Goal: Task Accomplishment & Management: Manage account settings

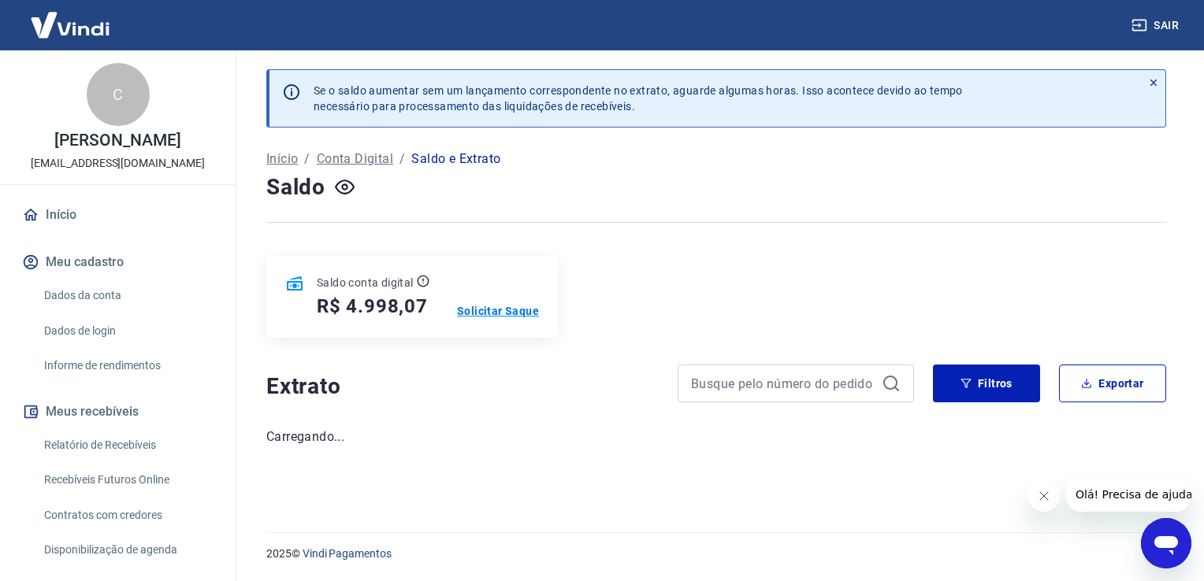
click at [492, 312] on p "Solicitar Saque" at bounding box center [498, 311] width 82 height 16
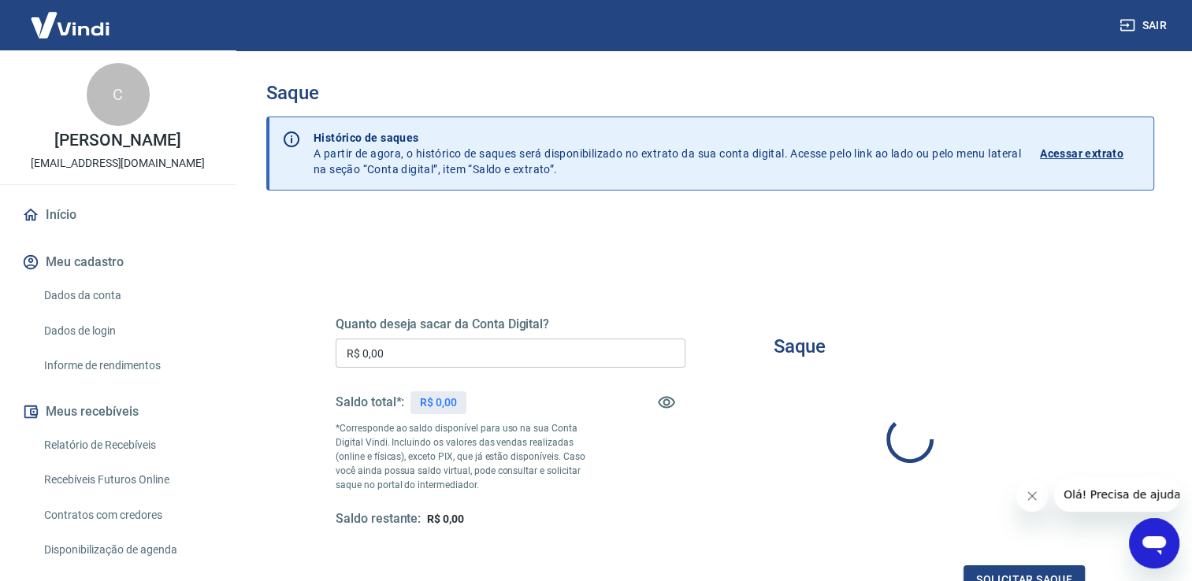
click at [477, 332] on div "Quanto deseja sacar da Conta Digital? R$ 0,00 ​ Saldo total*: R$ 0,00 *Correspo…" at bounding box center [511, 422] width 350 height 211
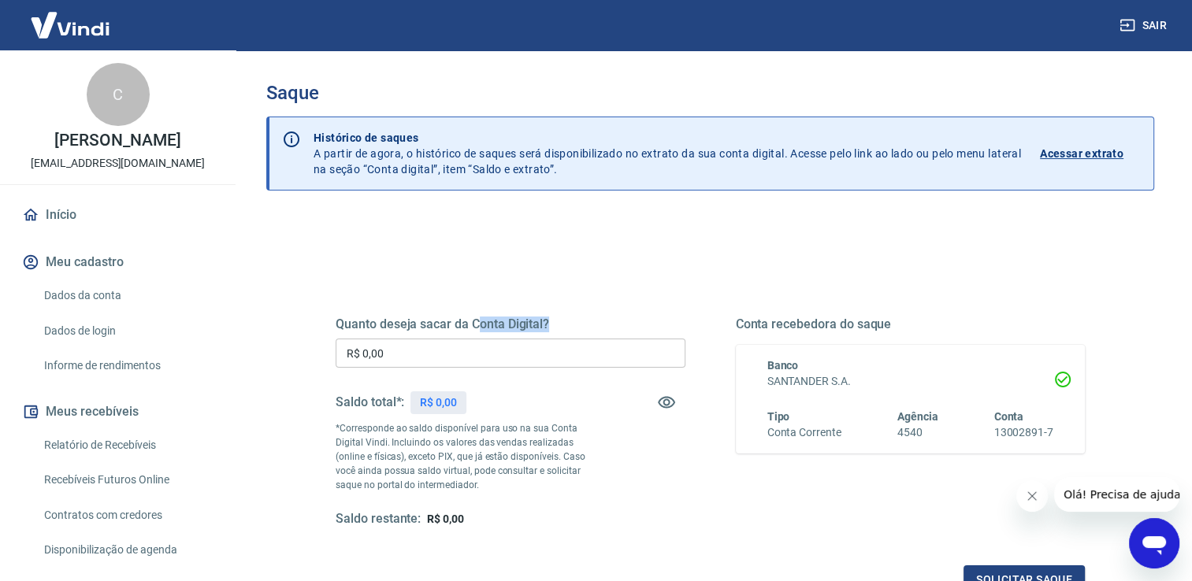
click at [477, 332] on div "Quanto deseja sacar da Conta Digital? R$ 0,00 ​ Saldo total*: R$ 0,00 *Correspo…" at bounding box center [511, 422] width 350 height 211
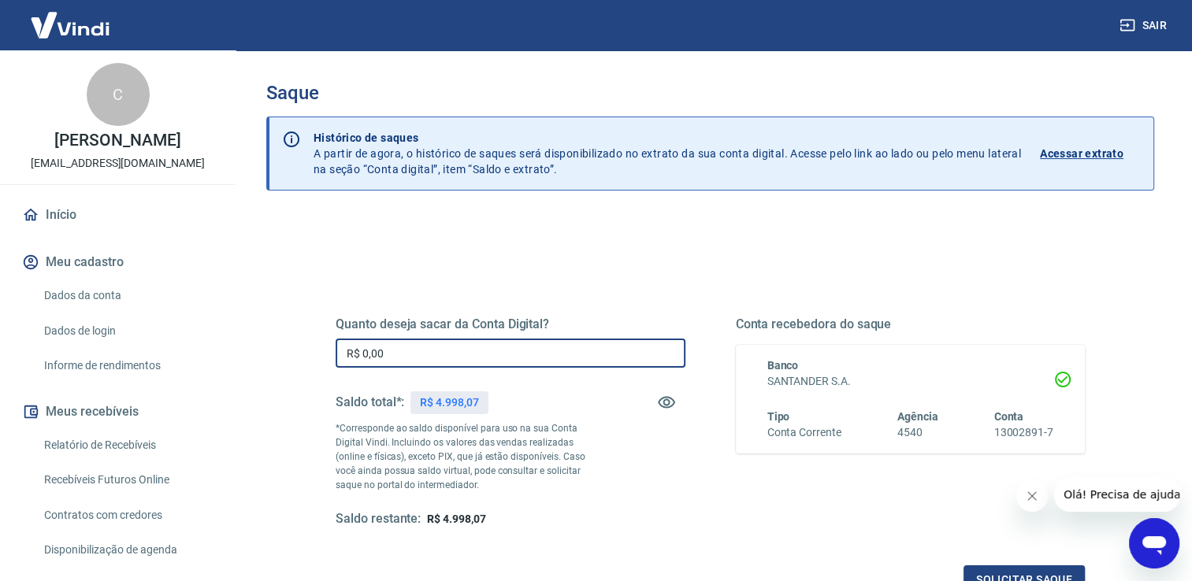
click at [477, 346] on input "R$ 0,00" at bounding box center [511, 353] width 350 height 29
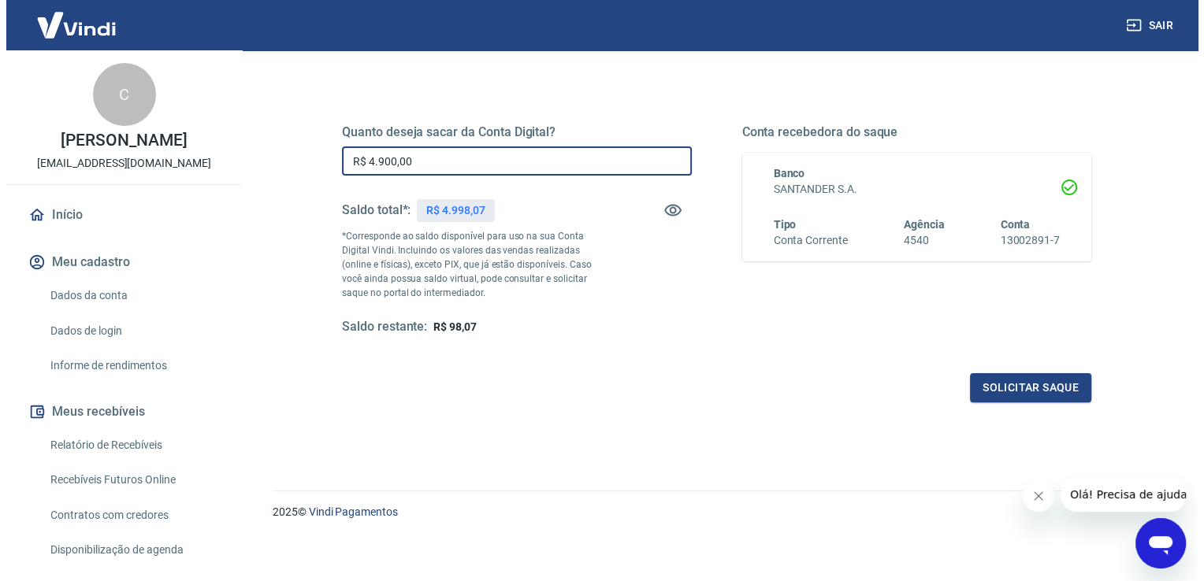
scroll to position [196, 0]
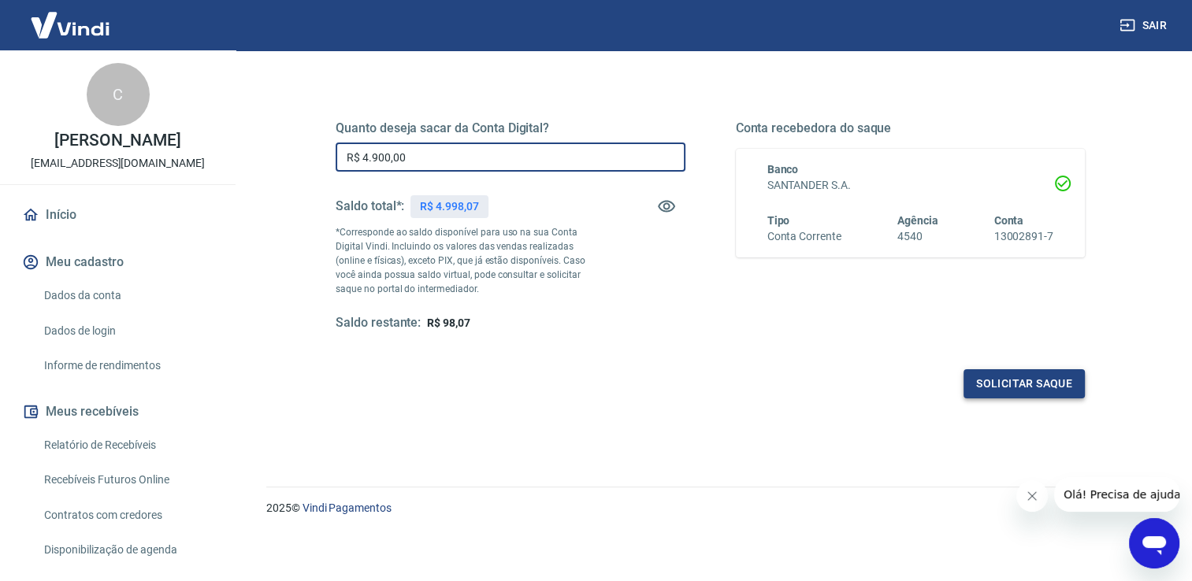
type input "R$ 4.900,00"
click at [1042, 385] on button "Solicitar saque" at bounding box center [1024, 384] width 121 height 29
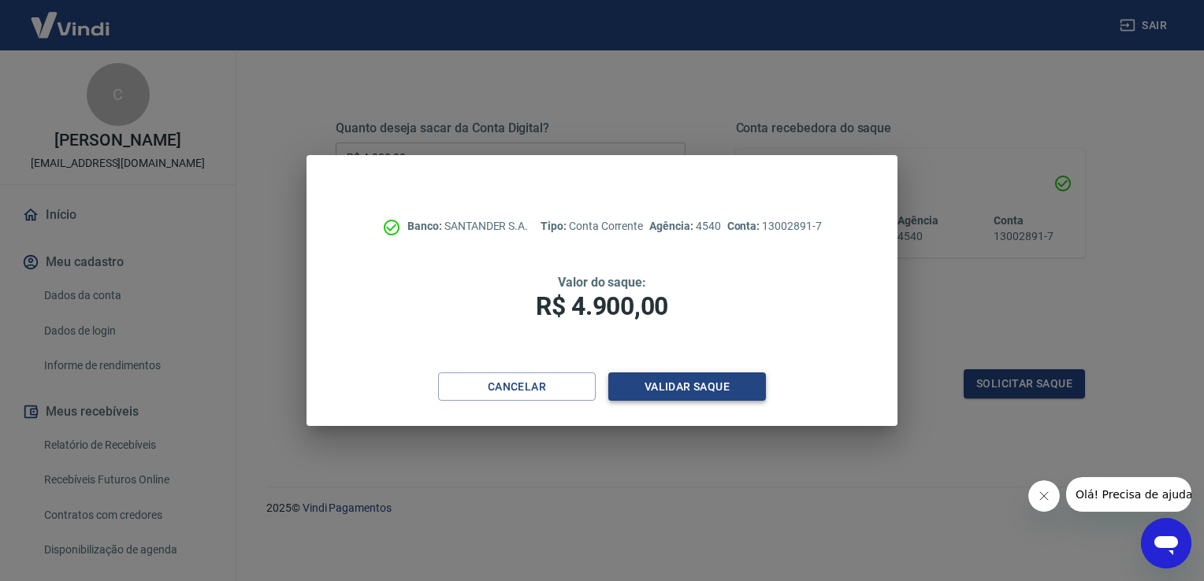
click at [714, 390] on button "Validar saque" at bounding box center [687, 387] width 158 height 29
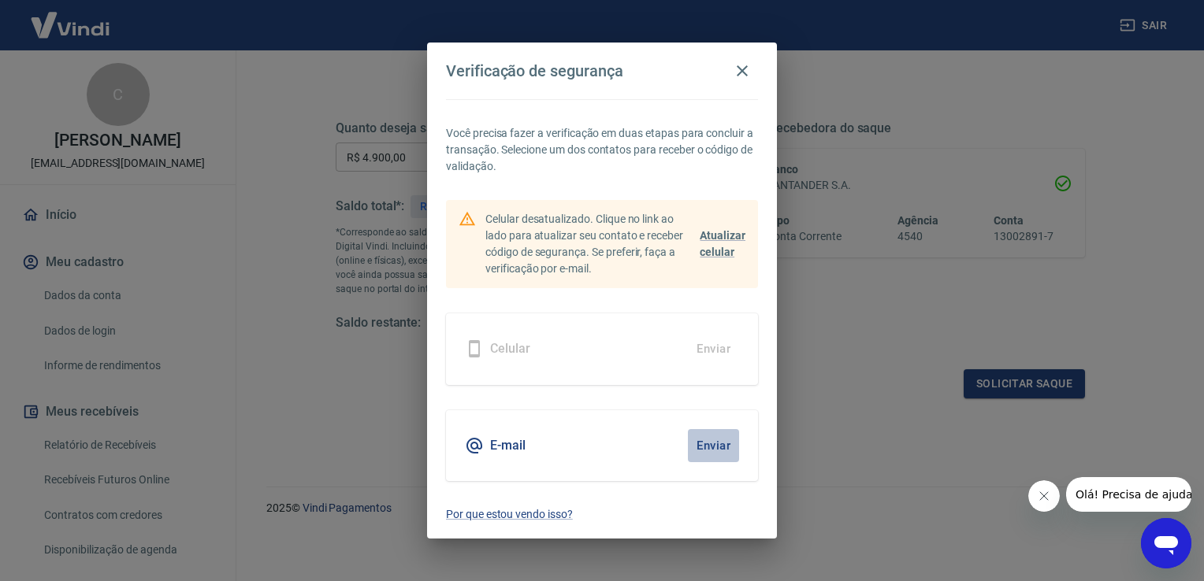
click at [709, 446] on button "Enviar" at bounding box center [713, 445] width 51 height 33
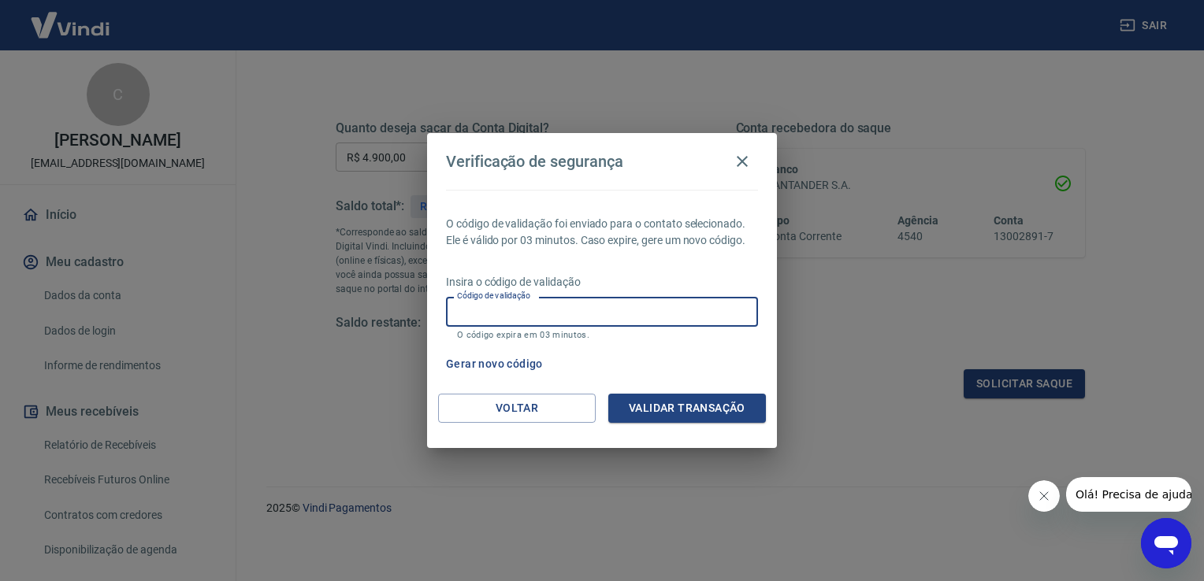
click at [687, 316] on input "Código de validação" at bounding box center [602, 311] width 312 height 29
type input "508300"
click at [700, 414] on button "Validar transação" at bounding box center [687, 408] width 158 height 29
